Goal: Find specific page/section: Find specific page/section

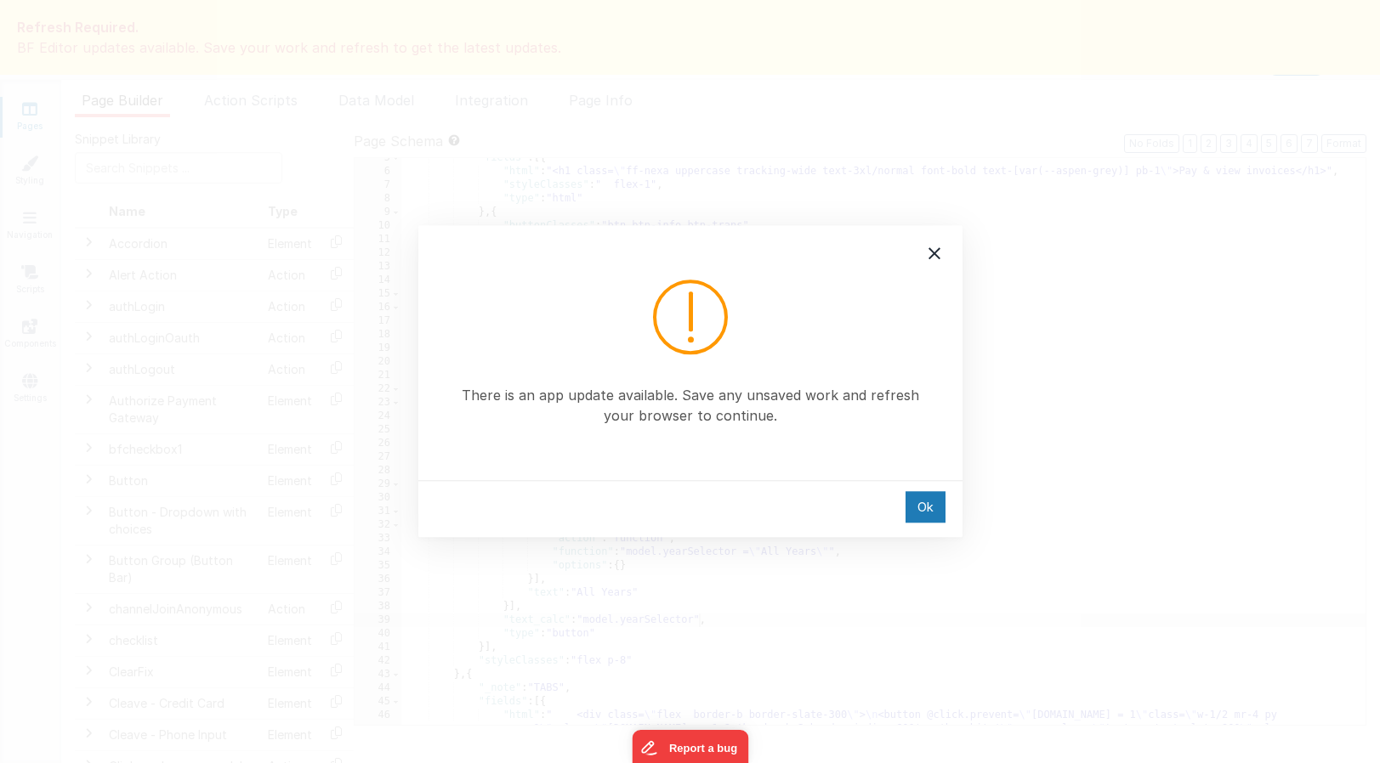
scroll to position [61, 0]
click at [926, 503] on div "Ok" at bounding box center [925, 506] width 40 height 31
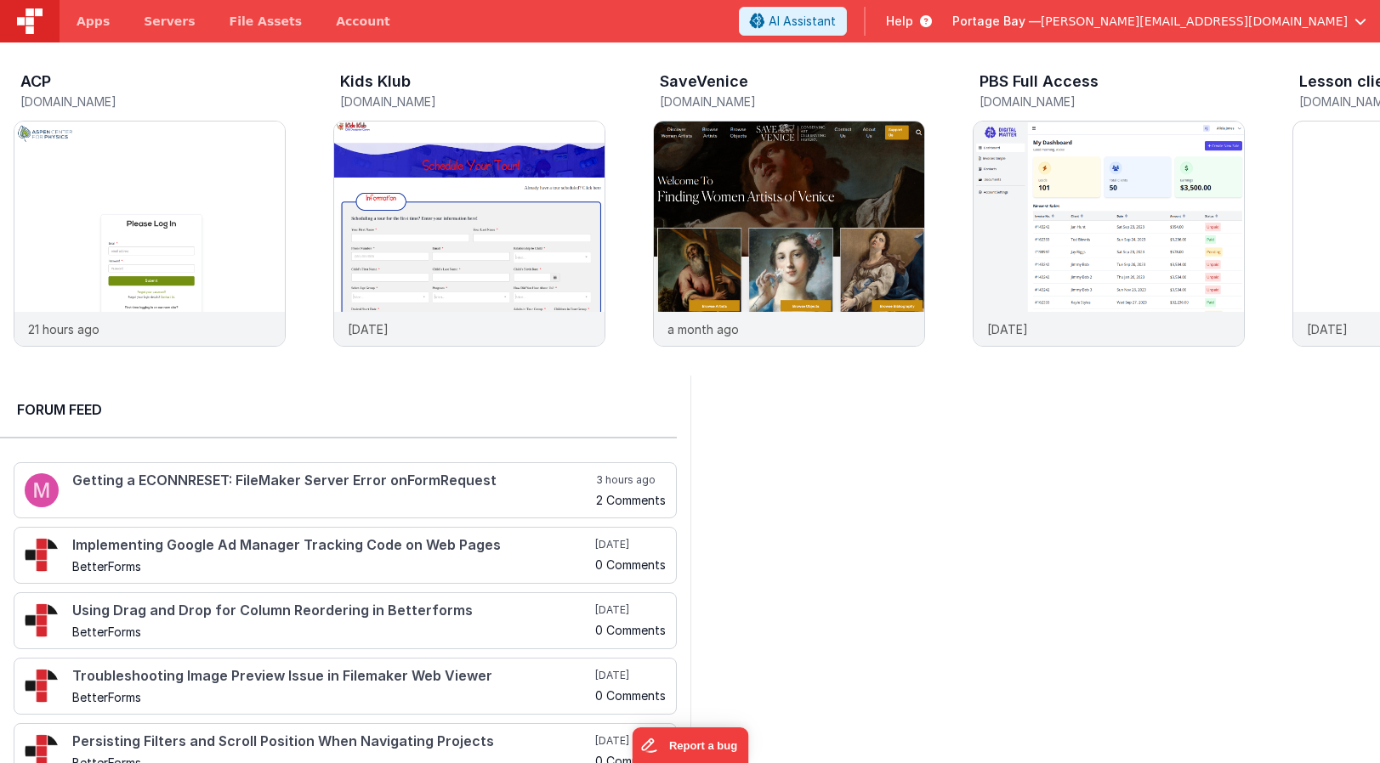
click at [1263, 25] on span "[PERSON_NAME][EMAIL_ADDRESS][DOMAIN_NAME]" at bounding box center [1193, 21] width 307 height 17
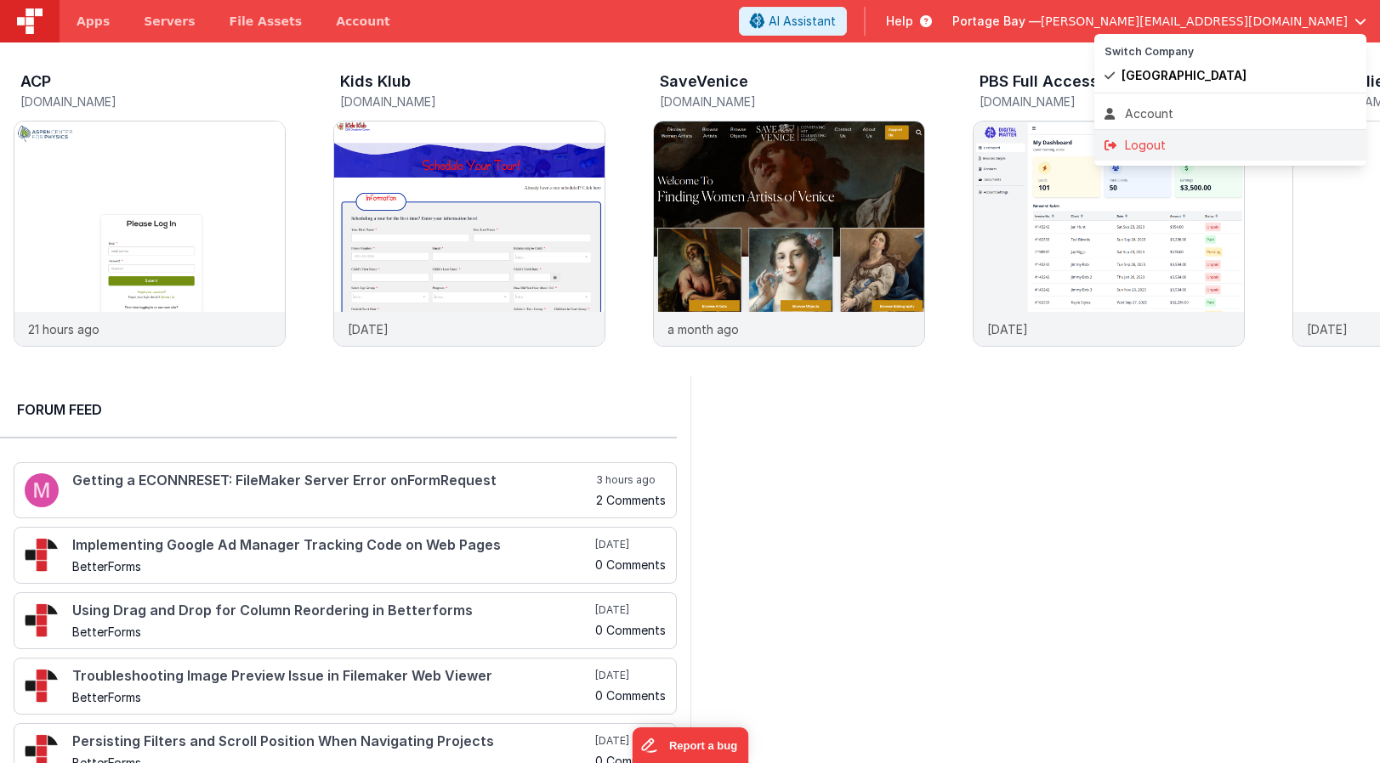
click at [1176, 150] on div "Logout" at bounding box center [1230, 145] width 252 height 17
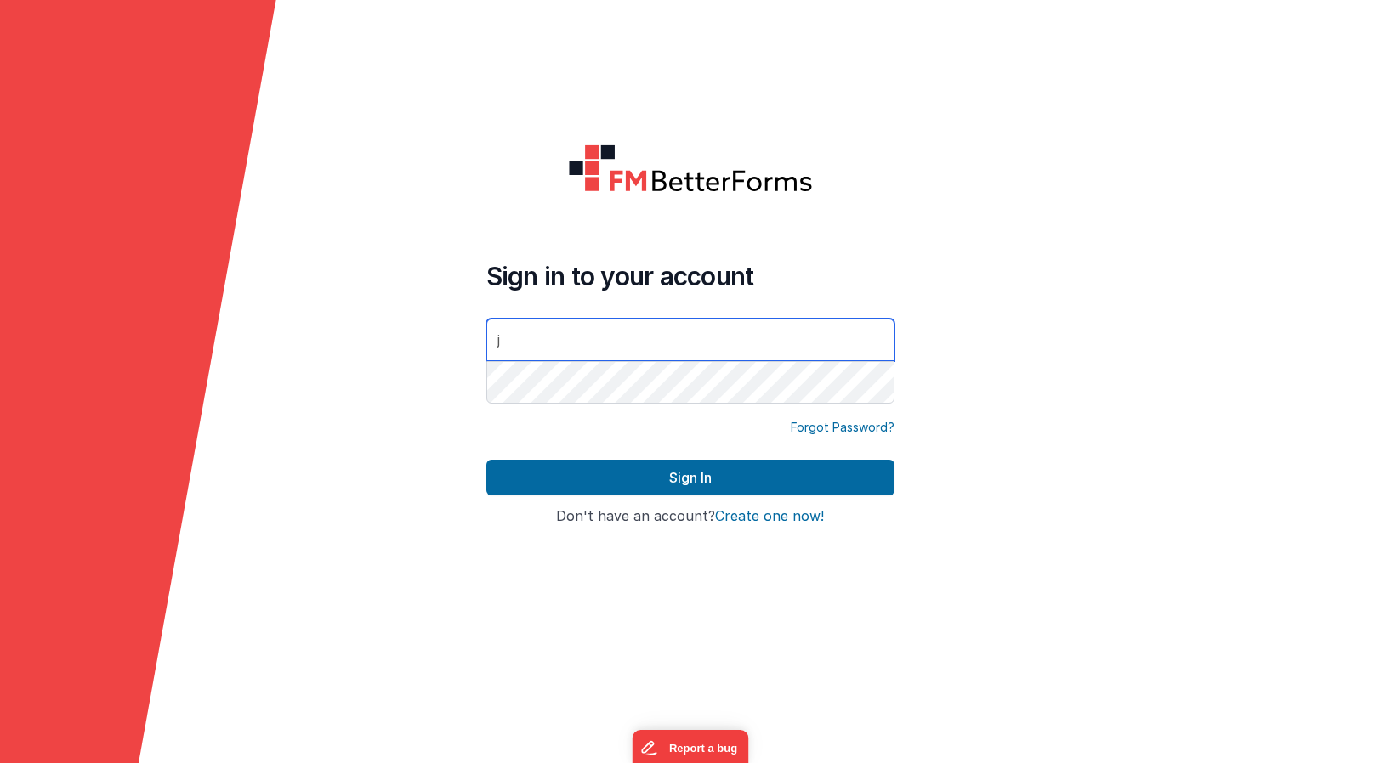
type input "[PERSON_NAME][EMAIL_ADDRESS][DOMAIN_NAME]"
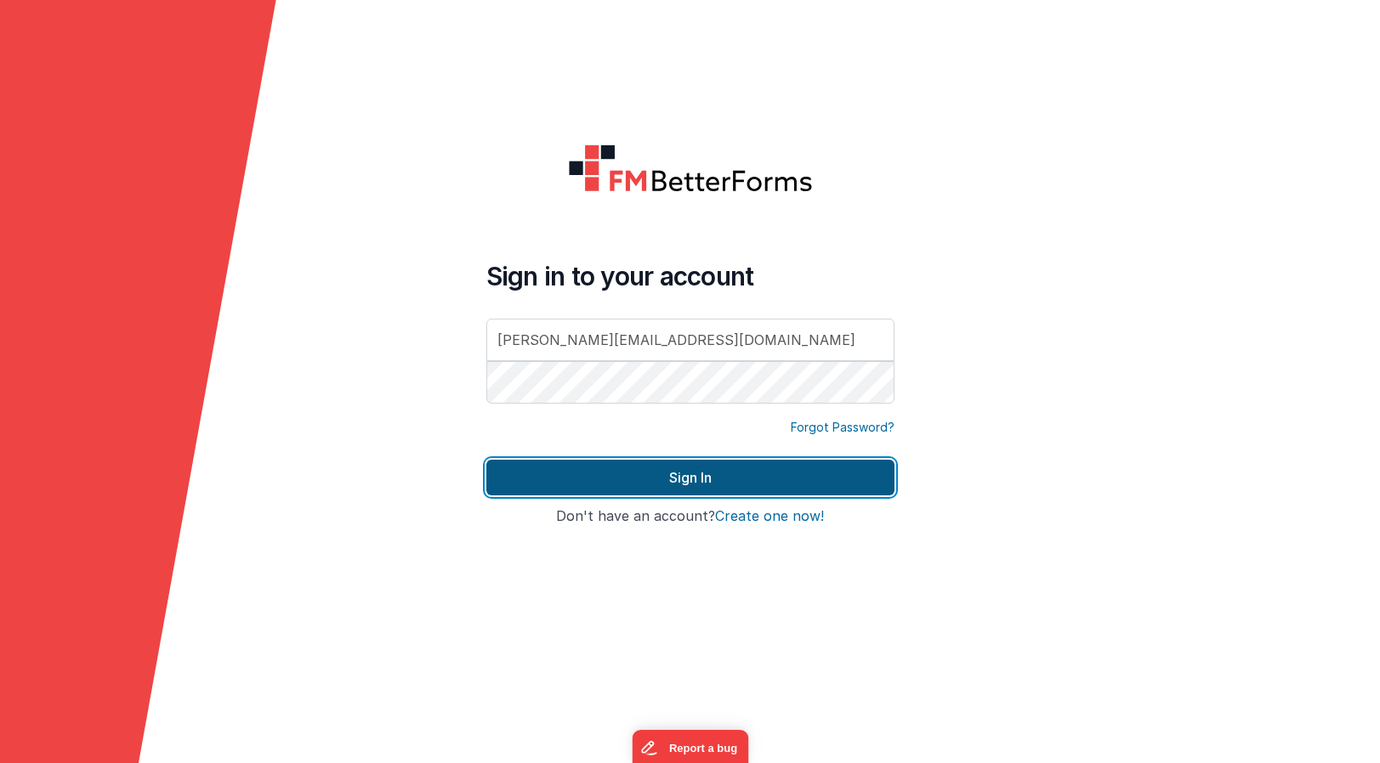
click at [711, 479] on button "Sign In" at bounding box center [690, 478] width 408 height 36
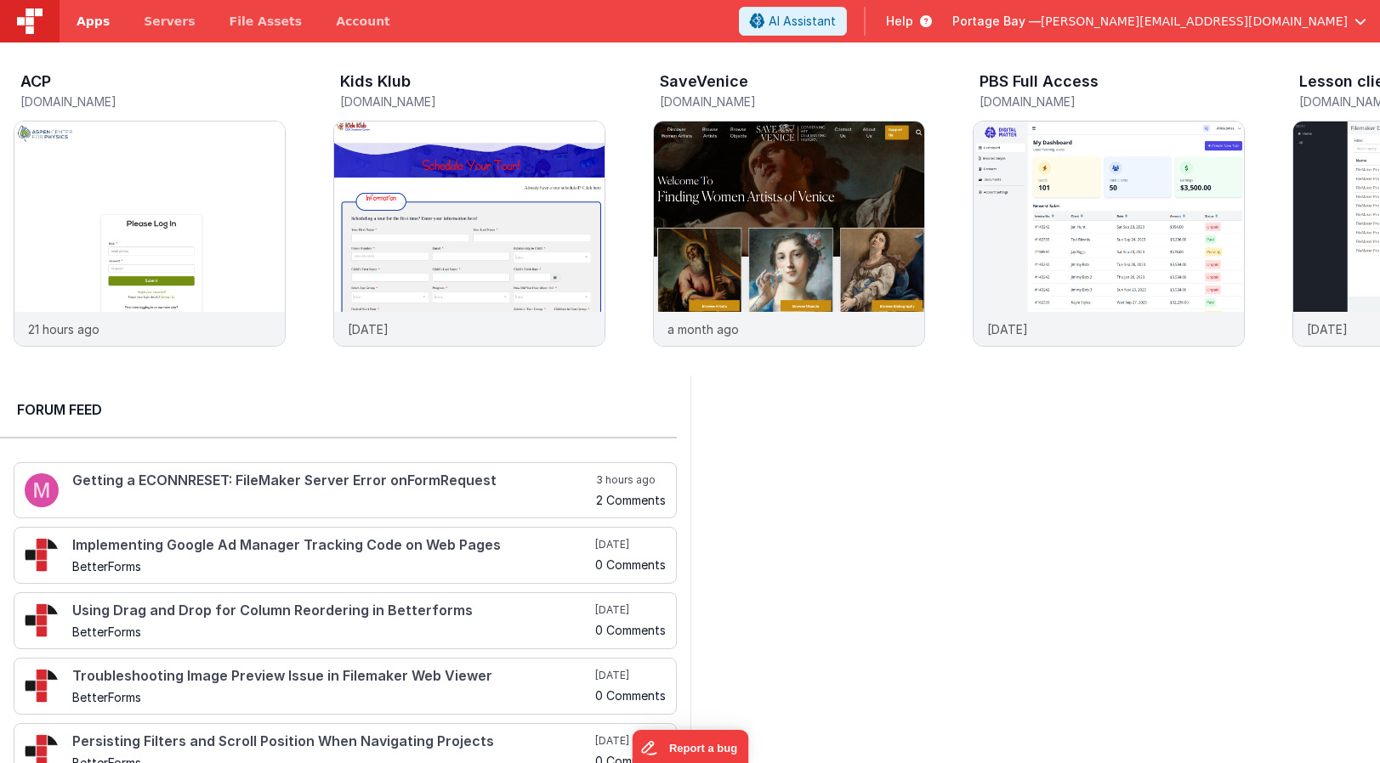
click at [98, 20] on span "Apps" at bounding box center [93, 21] width 33 height 17
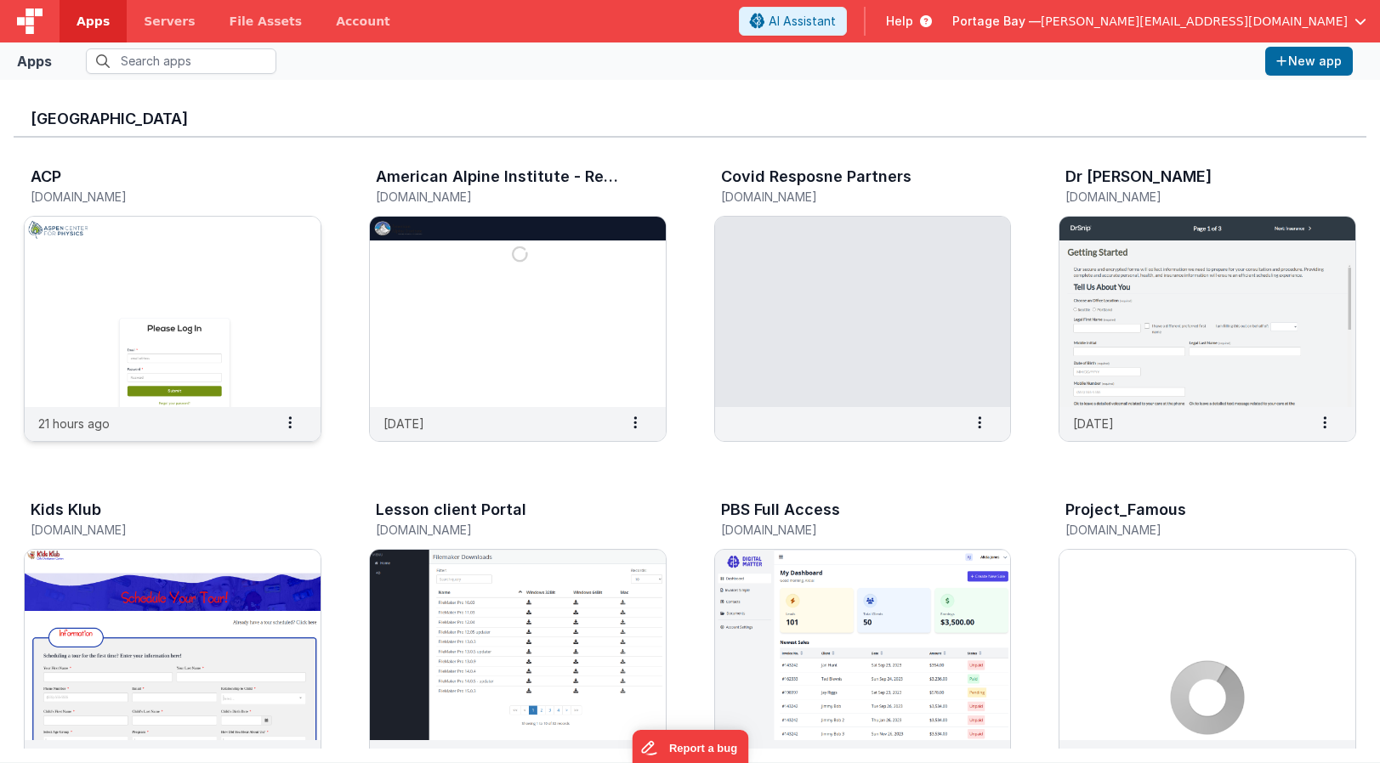
click at [202, 269] on img at bounding box center [173, 312] width 296 height 190
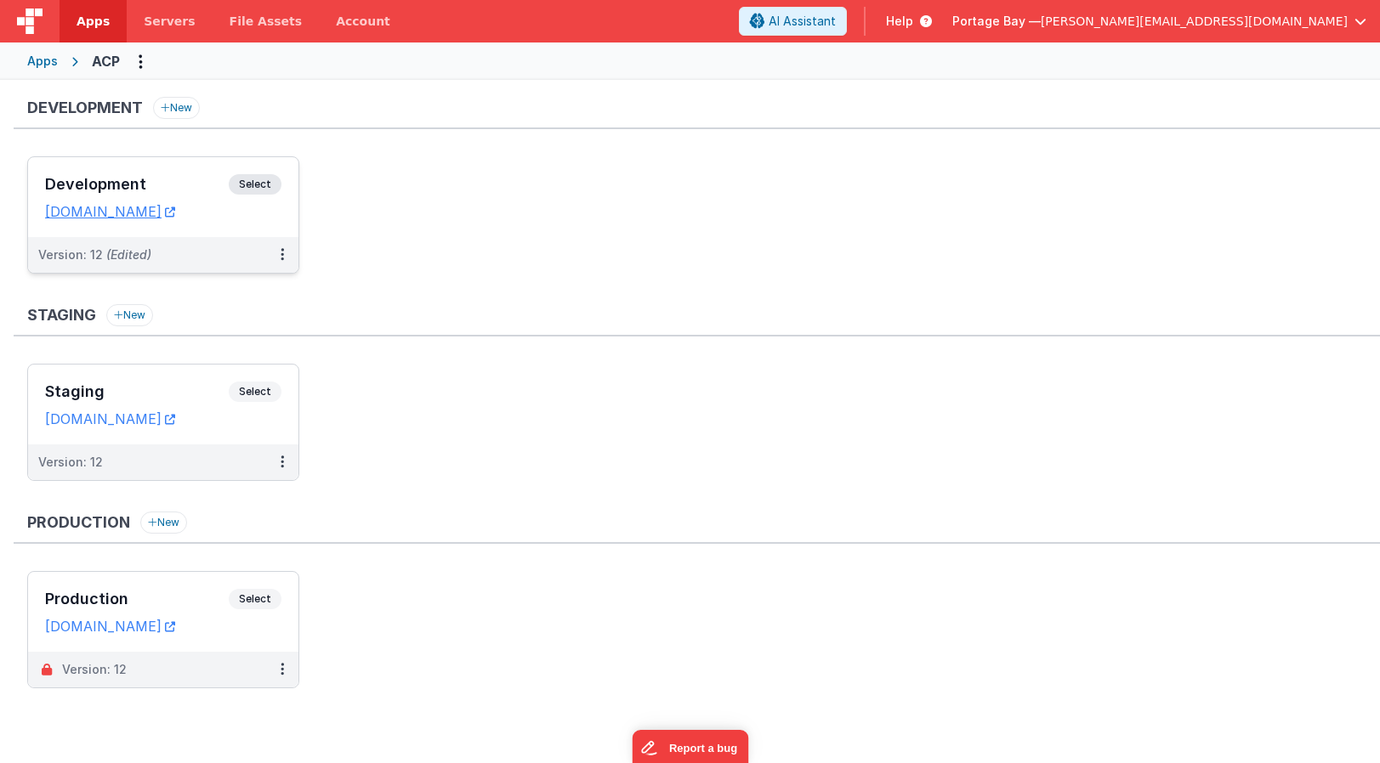
click at [255, 186] on span "Select" at bounding box center [255, 184] width 53 height 20
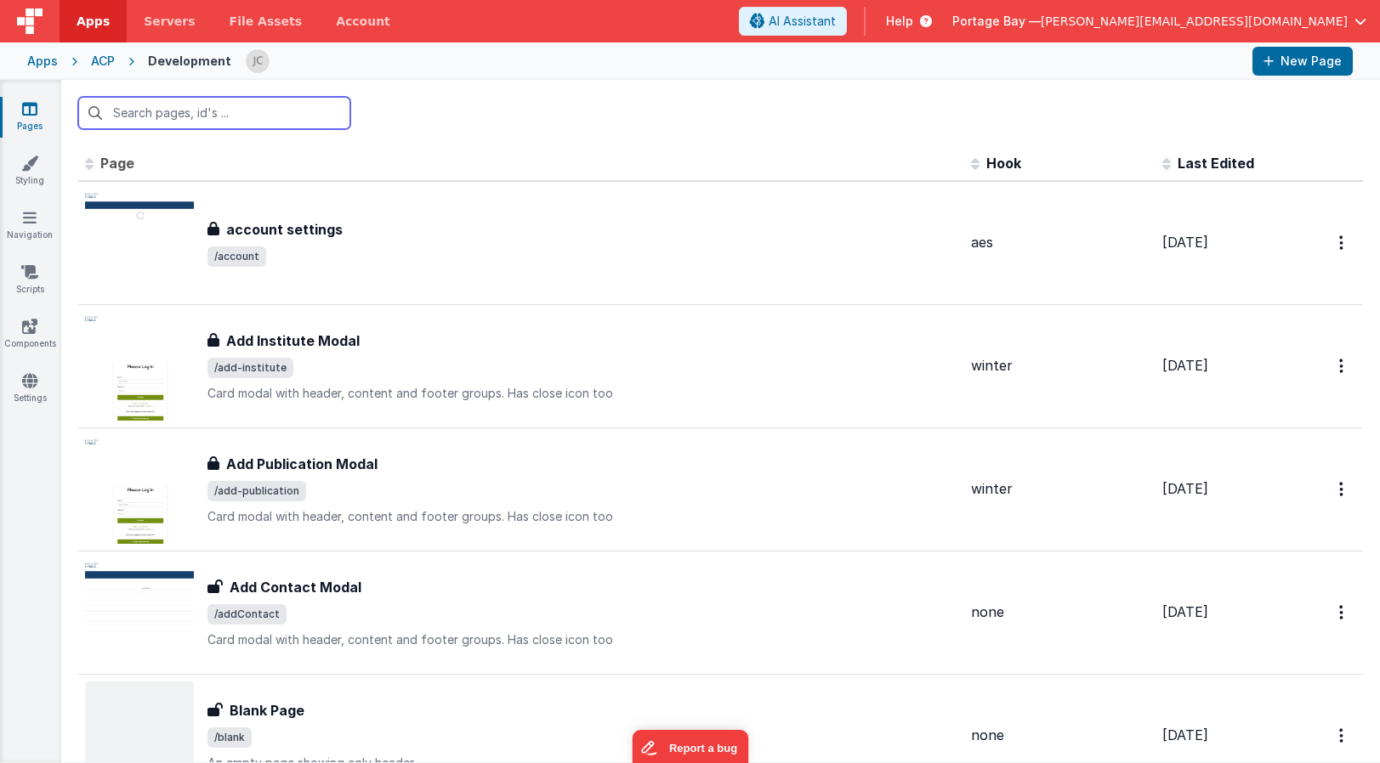
click at [249, 111] on input "text" at bounding box center [214, 113] width 272 height 32
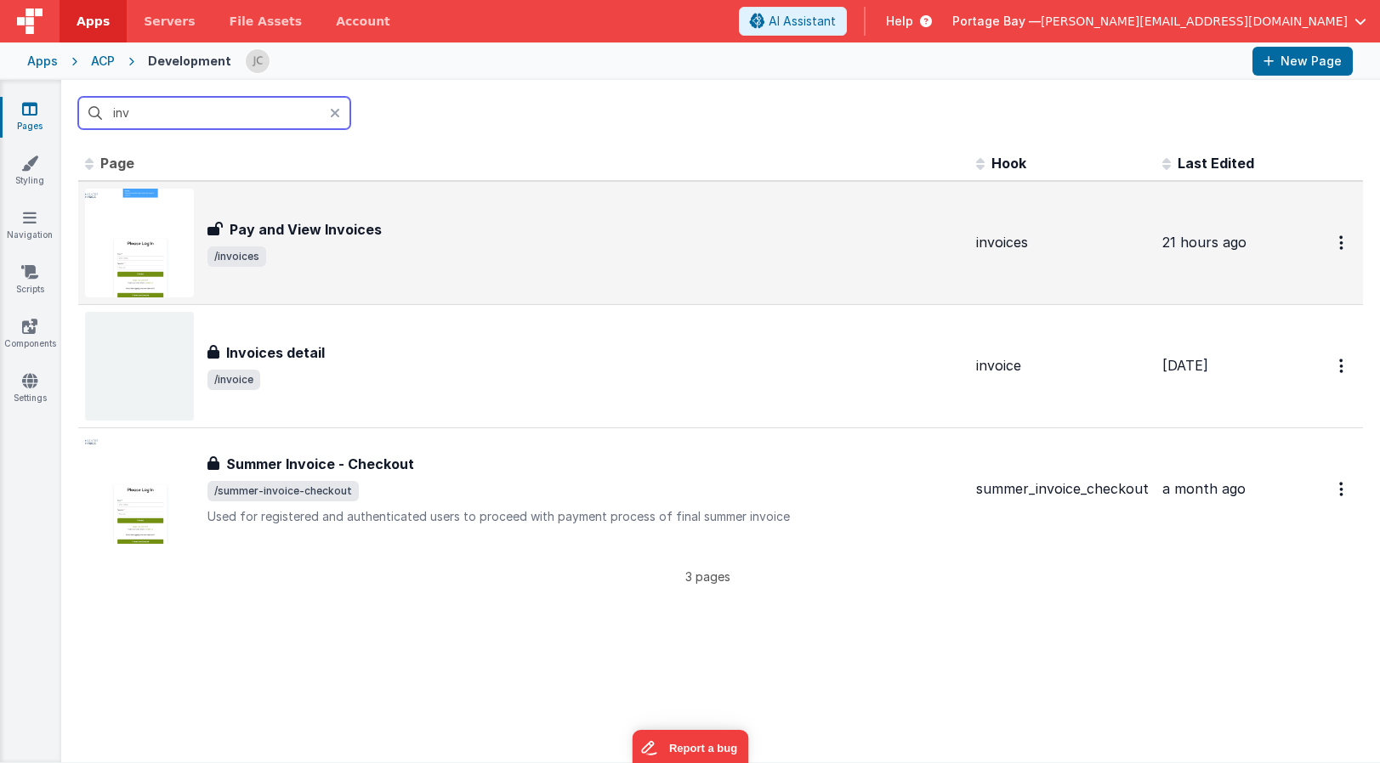
type input "inv"
click at [484, 241] on div "Pay and View Invoices Pay and View Invoices /invoices" at bounding box center [584, 243] width 755 height 48
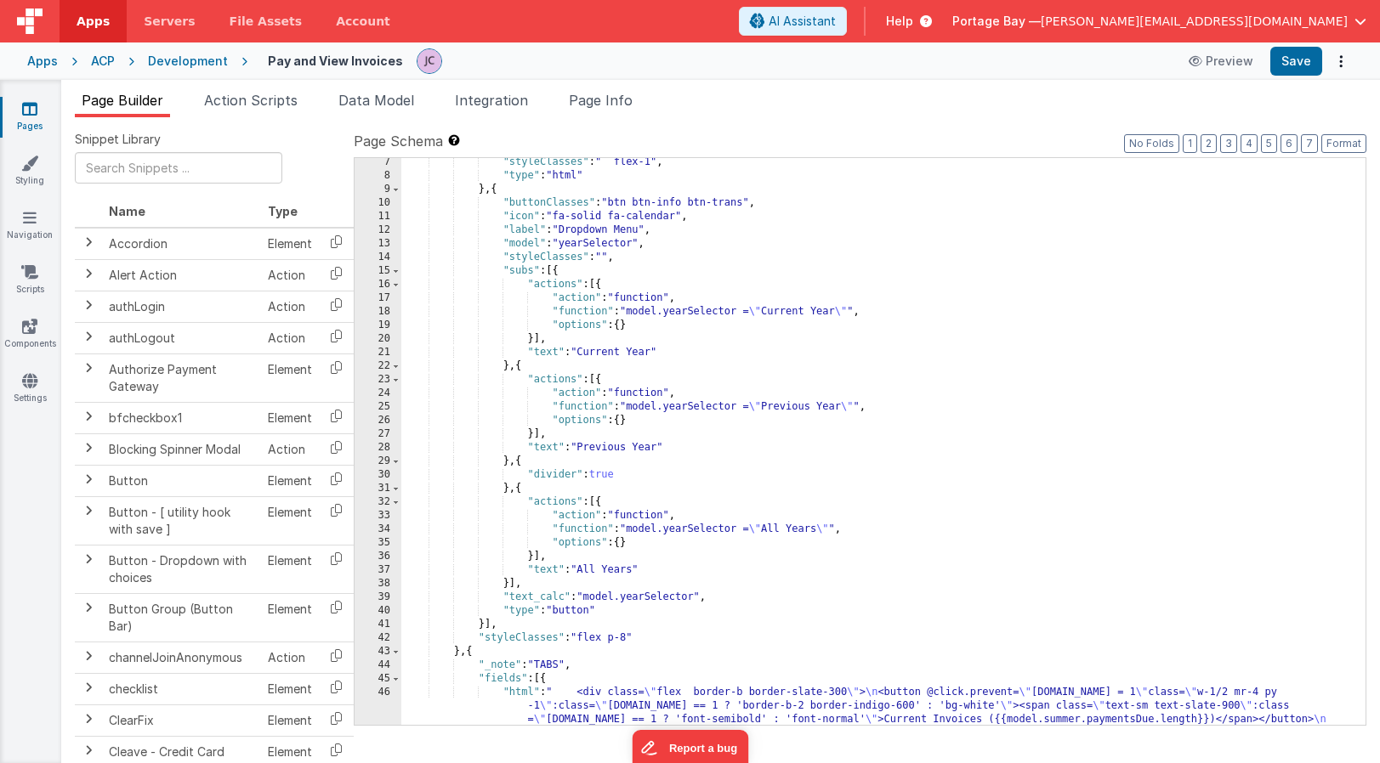
scroll to position [89, 0]
